Goal: Task Accomplishment & Management: Use online tool/utility

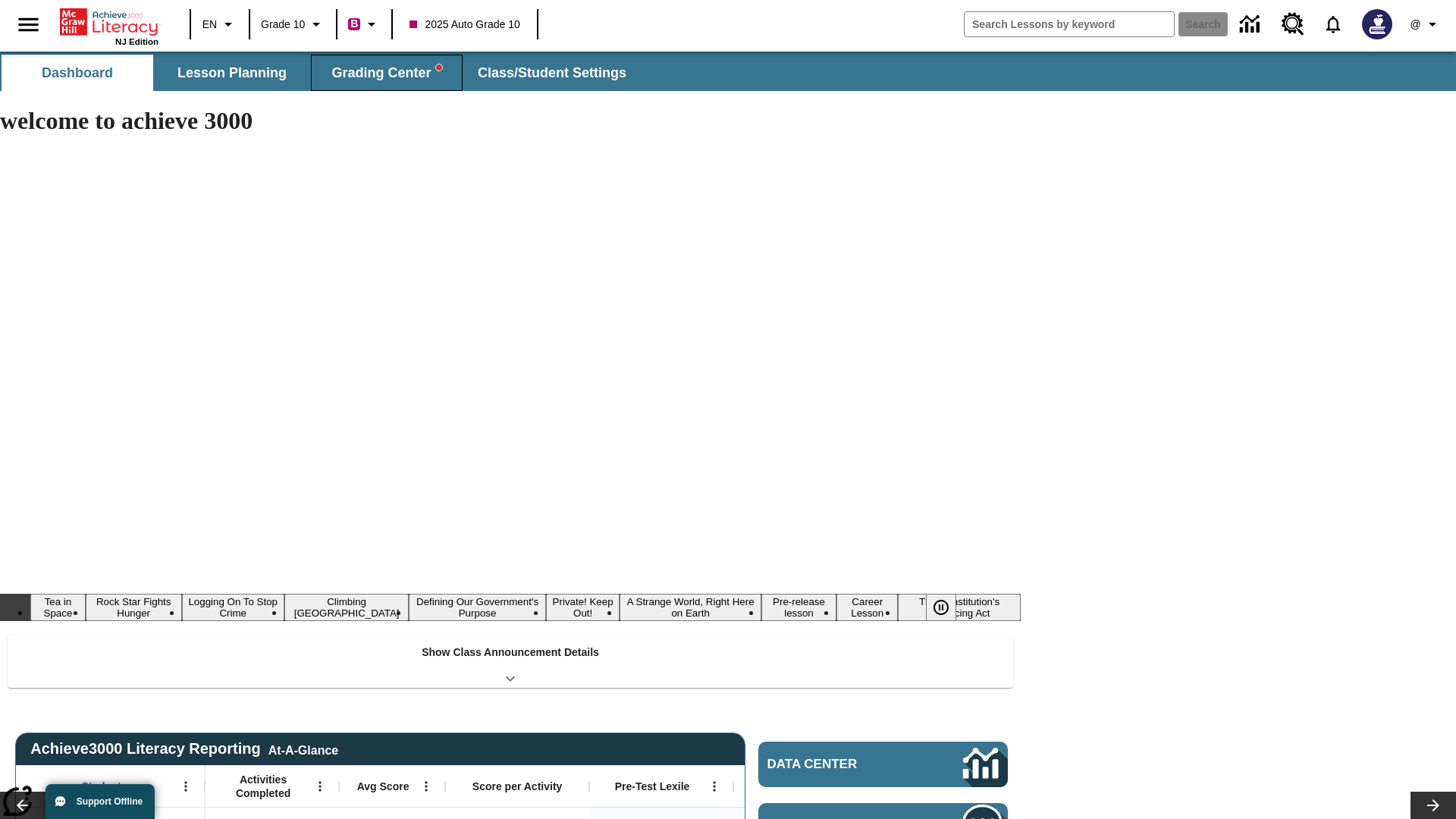
click at [387, 73] on span "Grading Center" at bounding box center [386, 73] width 110 height 18
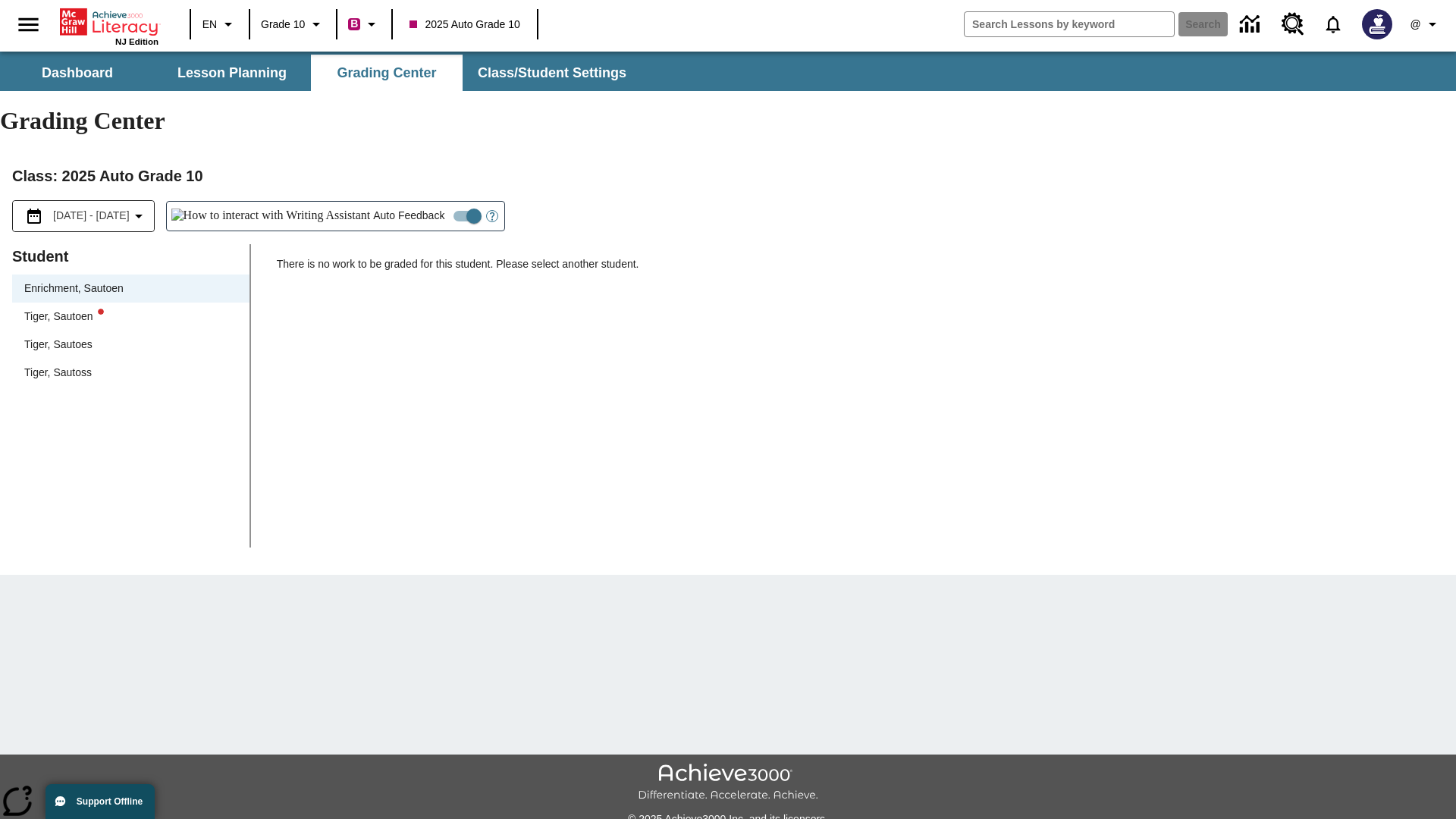
click at [130, 308] on div "Tiger, Sautoen" at bounding box center [130, 316] width 213 height 16
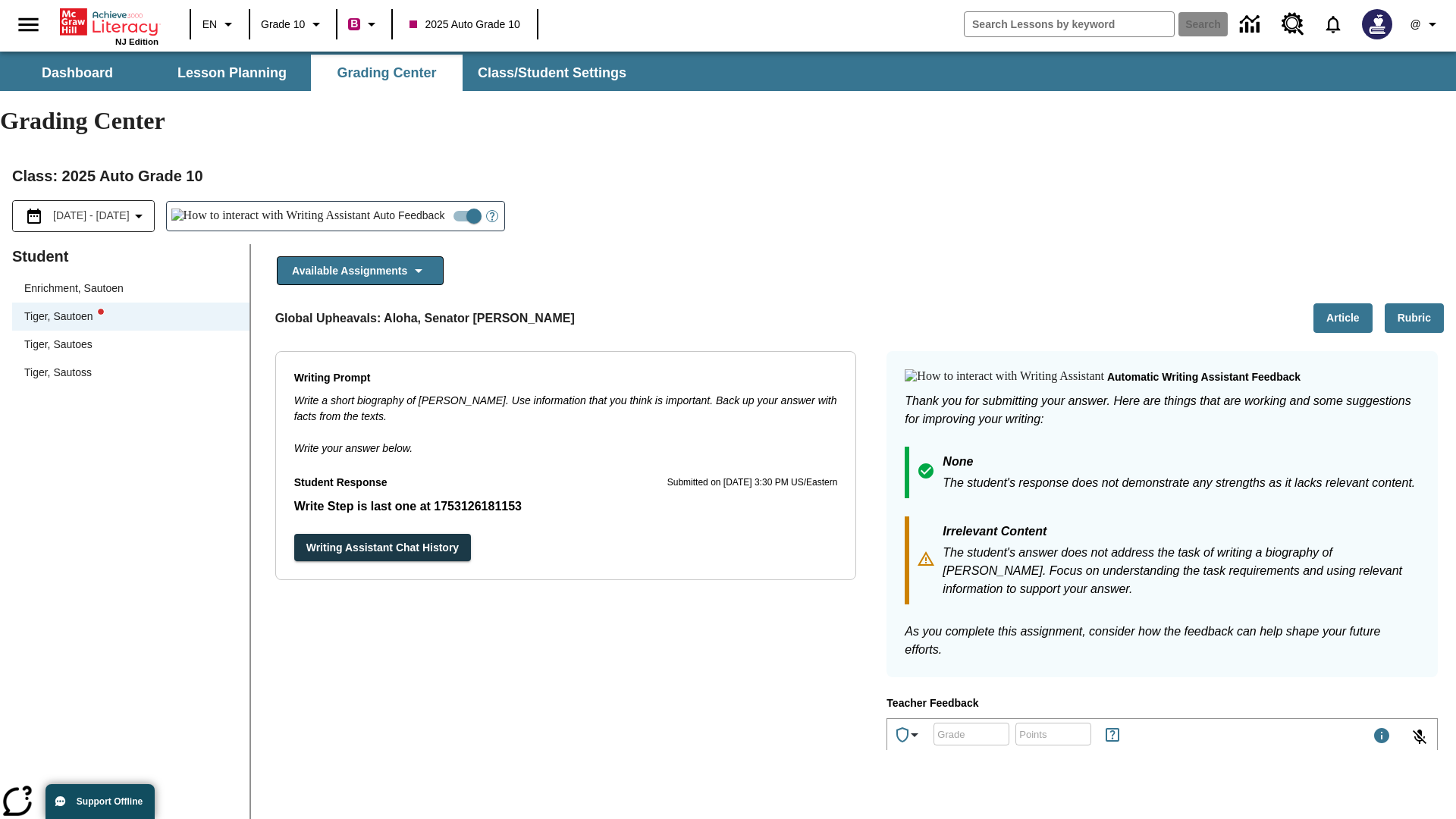
scroll to position [262, 0]
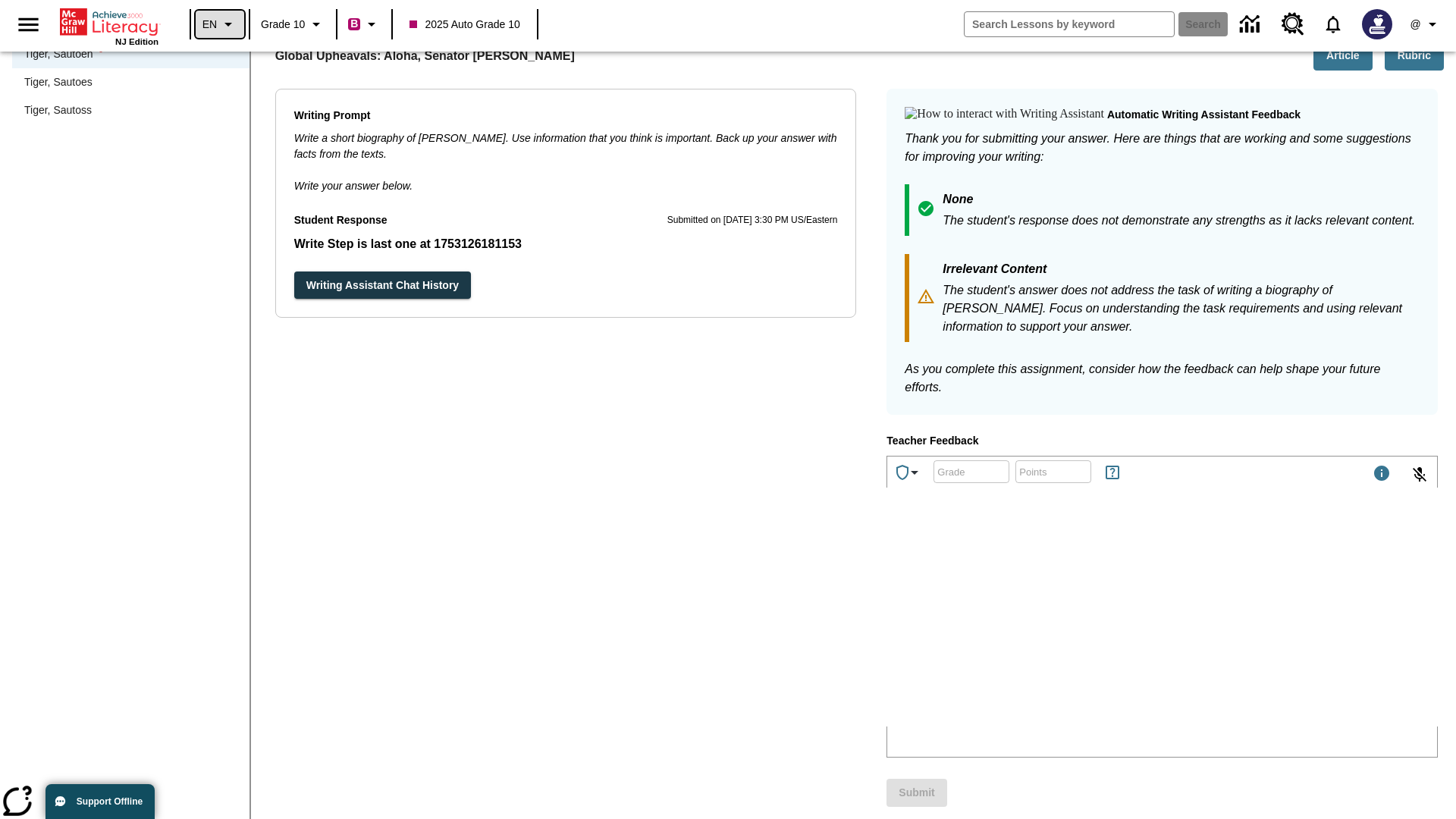
click at [220, 24] on icon "Language: EN, Select a language" at bounding box center [228, 24] width 18 height 18
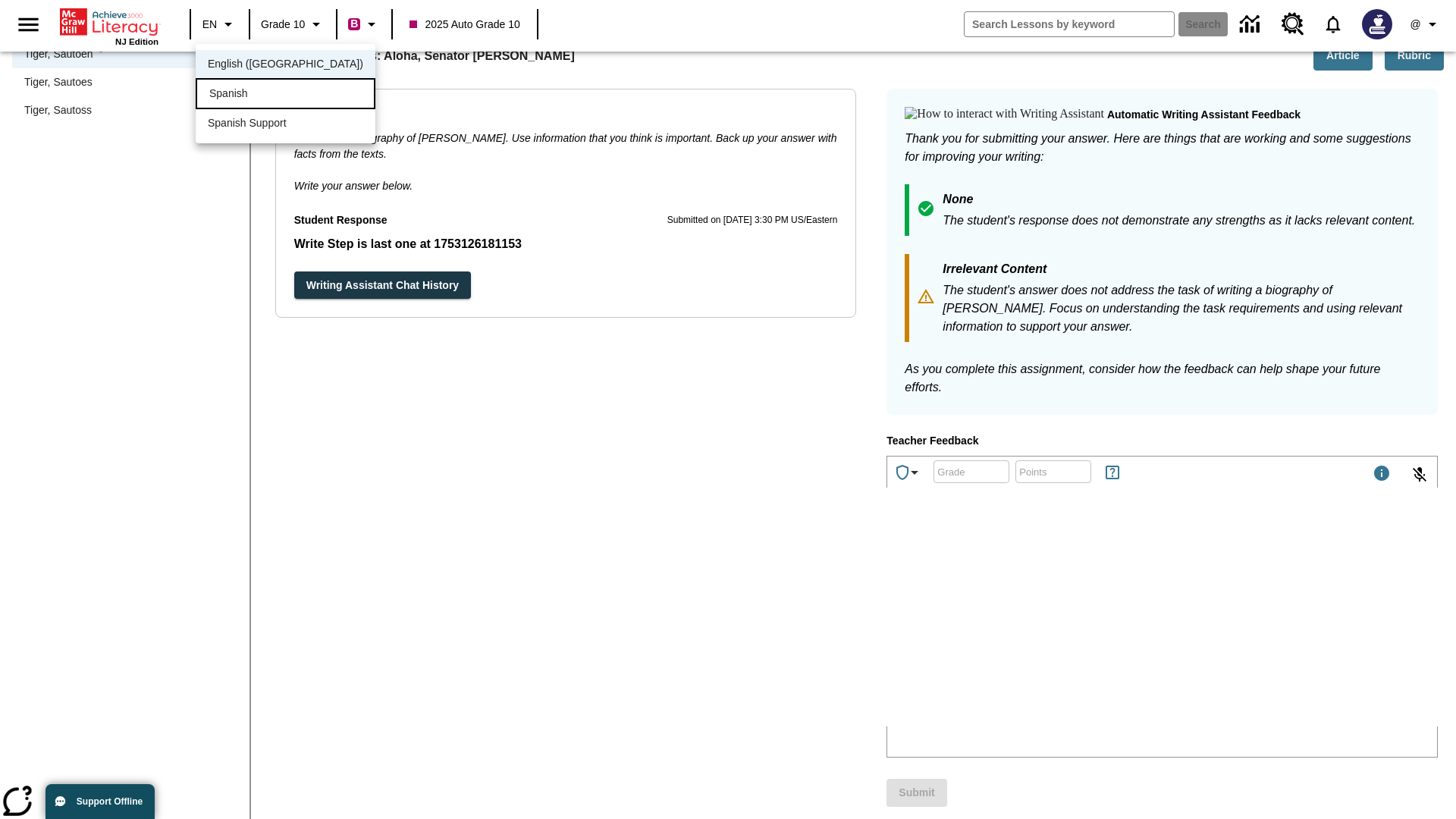
click at [252, 94] on div "Spanish" at bounding box center [285, 93] width 180 height 31
